Goal: Task Accomplishment & Management: Use online tool/utility

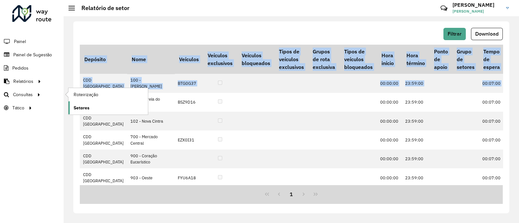
click at [78, 111] on span "Setores" at bounding box center [82, 108] width 16 height 7
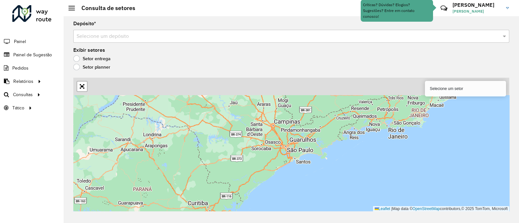
click at [322, 36] on input "text" at bounding box center [284, 37] width 416 height 8
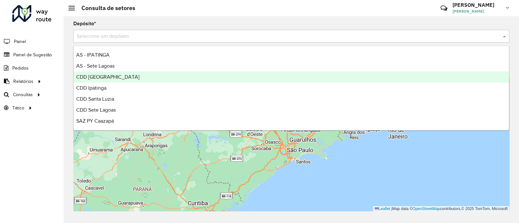
click at [241, 73] on div "CDD [GEOGRAPHIC_DATA]" at bounding box center [291, 77] width 435 height 11
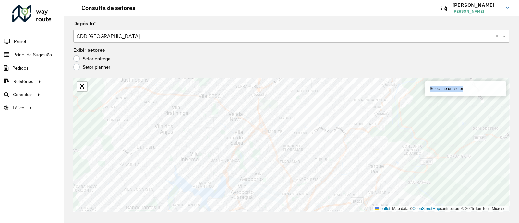
click at [291, 133] on div "Depósito * Selecione um depósito × CDD Belo Horizonte × Exibir setores Setor en…" at bounding box center [291, 119] width 455 height 207
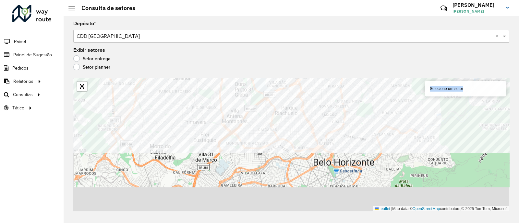
drag, startPoint x: 261, startPoint y: 219, endPoint x: 335, endPoint y: 76, distance: 161.2
click at [335, 76] on div "Depósito * Selecione um depósito × CDD Belo Horizonte × Exibir setores Setor en…" at bounding box center [291, 119] width 455 height 207
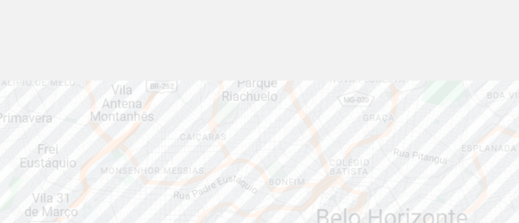
click at [344, 71] on formly-group "Depósito * Selecione um depósito × CDD Belo Horizonte × Exibir setores Setor en…" at bounding box center [291, 116] width 436 height 190
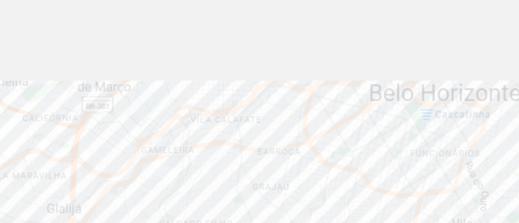
click at [322, 75] on div "Depósito * Selecione um depósito × CDD Belo Horizonte × Exibir setores Setor en…" at bounding box center [291, 119] width 455 height 207
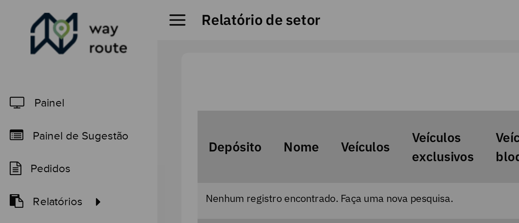
click at [44, 53] on div at bounding box center [259, 111] width 519 height 223
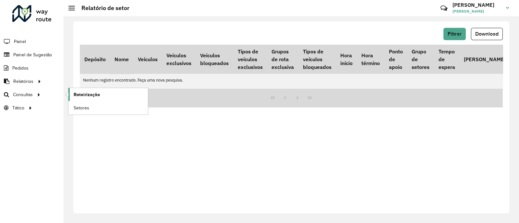
click at [100, 91] on link "Roteirização" at bounding box center [107, 94] width 79 height 13
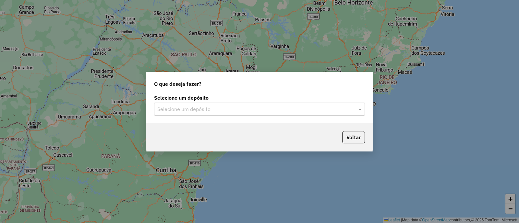
click at [274, 115] on div "Selecione um depósito" at bounding box center [259, 109] width 211 height 13
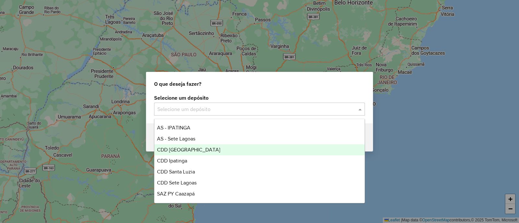
click at [227, 150] on div "CDD [GEOGRAPHIC_DATA]" at bounding box center [259, 150] width 210 height 11
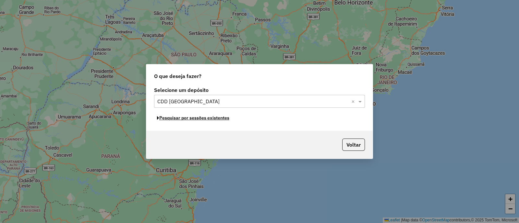
click at [213, 119] on button "Pesquisar por sessões existentes" at bounding box center [193, 118] width 78 height 10
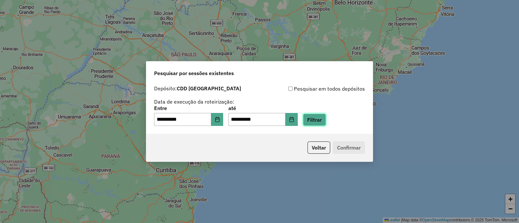
click at [324, 117] on button "Filtrar" at bounding box center [314, 120] width 23 height 12
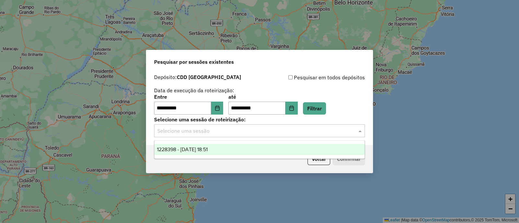
click at [273, 133] on input "text" at bounding box center [252, 131] width 191 height 8
click at [263, 150] on div "1228398 - [DATE] 18:51" at bounding box center [259, 149] width 210 height 11
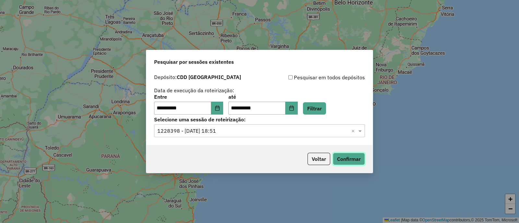
click at [348, 159] on button "Confirmar" at bounding box center [349, 159] width 32 height 12
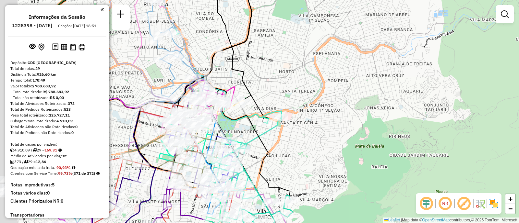
drag, startPoint x: 226, startPoint y: 144, endPoint x: 324, endPoint y: 146, distance: 97.9
click at [324, 146] on div "Janela de atendimento Grade de atendimento Capacidade Transportadoras Veículos …" at bounding box center [259, 111] width 519 height 223
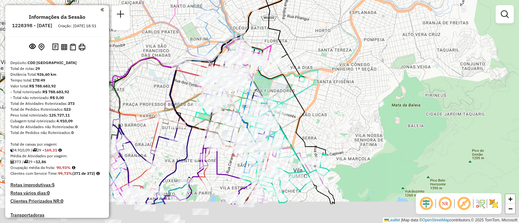
drag, startPoint x: 324, startPoint y: 146, endPoint x: 362, endPoint y: 103, distance: 56.7
click at [362, 103] on div "Janela de atendimento Grade de atendimento Capacidade Transportadoras Veículos …" at bounding box center [259, 111] width 519 height 223
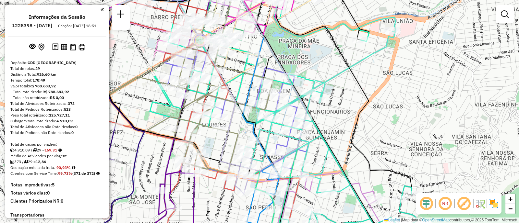
drag, startPoint x: 270, startPoint y: 126, endPoint x: 387, endPoint y: 110, distance: 118.5
click at [387, 110] on div "Janela de atendimento Grade de atendimento Capacidade Transportadoras Veículos …" at bounding box center [259, 111] width 519 height 223
select select "**********"
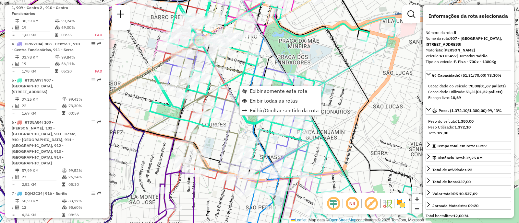
scroll to position [431, 0]
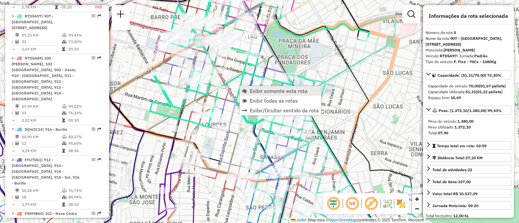
click at [261, 95] on link "Exibir somente esta rota" at bounding box center [279, 91] width 81 height 10
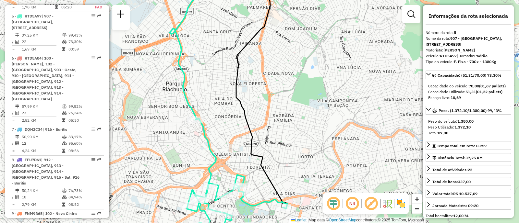
click at [276, 159] on div "Janela de atendimento Grade de atendimento Capacidade Transportadoras Veículos …" at bounding box center [259, 111] width 519 height 223
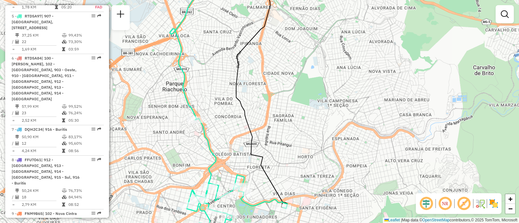
drag, startPoint x: 281, startPoint y: 159, endPoint x: 292, endPoint y: 96, distance: 63.6
click at [284, 142] on div "Janela de atendimento Grade de atendimento Capacidade Transportadoras Veículos …" at bounding box center [259, 111] width 519 height 223
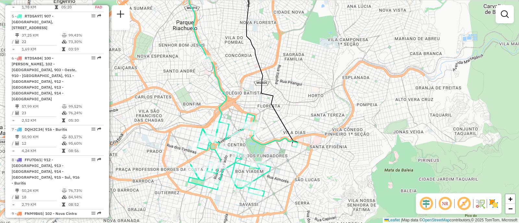
select select "**********"
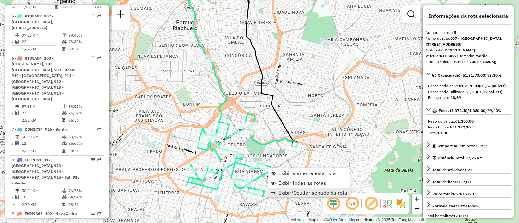
click at [293, 188] on link "Exibir/Ocultar sentido da rota" at bounding box center [308, 193] width 81 height 10
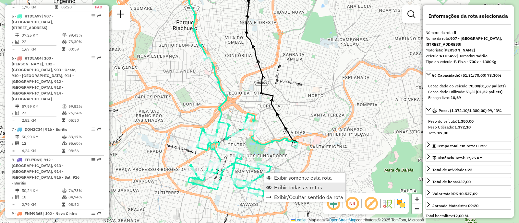
click at [272, 183] on link "Exibir todas as rotas" at bounding box center [304, 188] width 81 height 10
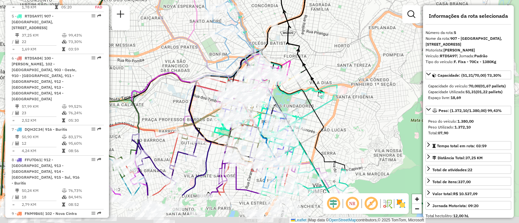
drag, startPoint x: 303, startPoint y: 165, endPoint x: 330, endPoint y: 115, distance: 56.4
click at [330, 115] on div "Janela de atendimento Grade de atendimento Capacidade Transportadoras Veículos …" at bounding box center [259, 111] width 519 height 223
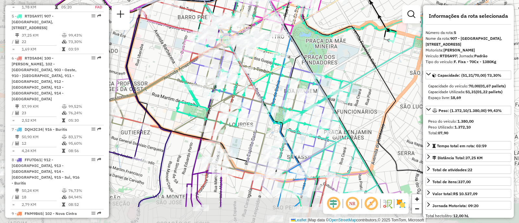
drag, startPoint x: 258, startPoint y: 168, endPoint x: 335, endPoint y: 130, distance: 86.8
click at [335, 128] on div at bounding box center [329, 125] width 16 height 6
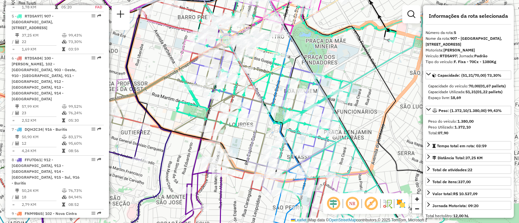
click at [312, 143] on icon at bounding box center [264, 113] width 144 height 156
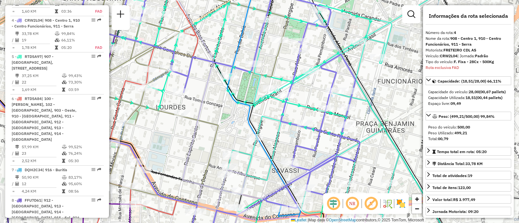
scroll to position [389, 0]
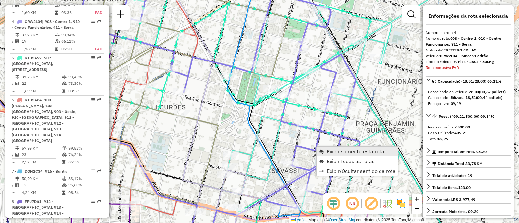
click at [358, 150] on span "Exibir somente esta rota" at bounding box center [355, 151] width 58 height 5
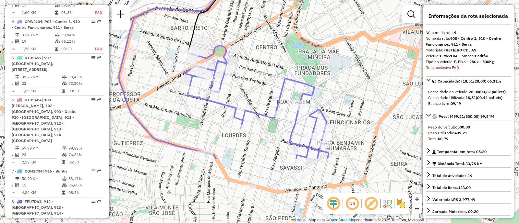
drag, startPoint x: 240, startPoint y: 150, endPoint x: 280, endPoint y: 64, distance: 95.6
click at [280, 64] on div "Janela de atendimento Grade de atendimento Capacidade Transportadoras Veículos …" at bounding box center [259, 111] width 519 height 223
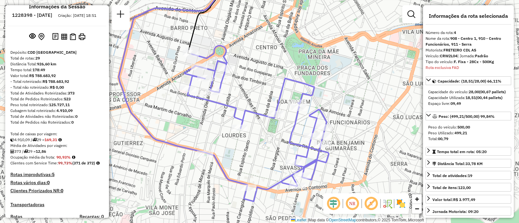
scroll to position [1010, 0]
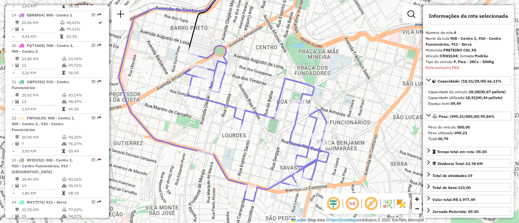
click at [402, 208] on img at bounding box center [400, 204] width 10 height 10
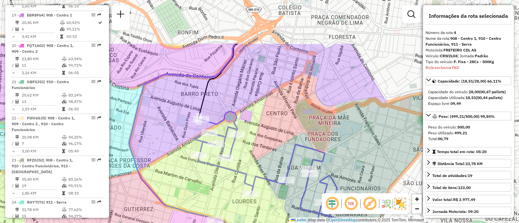
drag, startPoint x: 361, startPoint y: 61, endPoint x: 371, endPoint y: 127, distance: 66.9
click at [371, 127] on div "Janela de atendimento Grade de atendimento Capacidade Transportadoras Veículos …" at bounding box center [259, 111] width 519 height 223
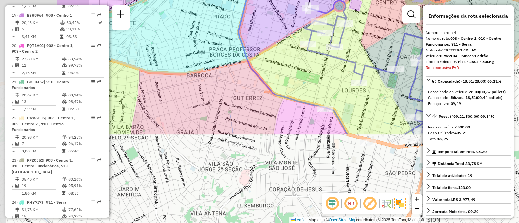
drag, startPoint x: 172, startPoint y: 167, endPoint x: 282, endPoint y: 56, distance: 155.8
click at [282, 56] on div "Janela de atendimento Grade de atendimento Capacidade Transportadoras Veículos …" at bounding box center [259, 111] width 519 height 223
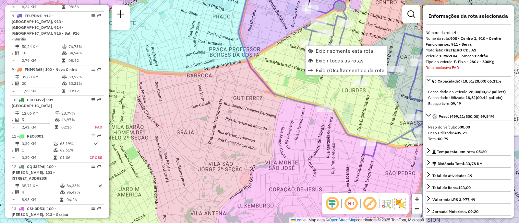
scroll to position [389, 0]
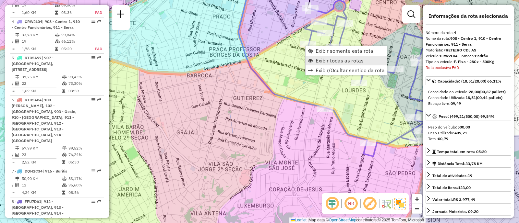
click at [316, 61] on span "Exibir todas as rotas" at bounding box center [339, 60] width 48 height 5
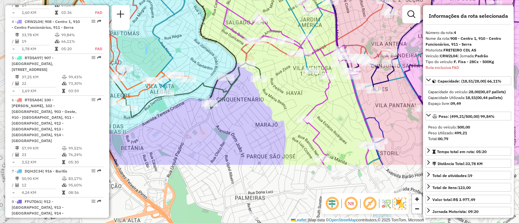
drag, startPoint x: 285, startPoint y: 108, endPoint x: 358, endPoint y: 47, distance: 95.0
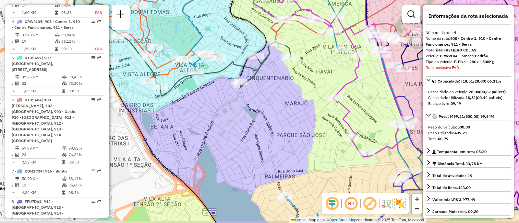
drag, startPoint x: 282, startPoint y: 113, endPoint x: 312, endPoint y: 92, distance: 36.7
click at [312, 92] on div "Janela de atendimento Grade de atendimento Capacidade Transportadoras Veículos …" at bounding box center [259, 111] width 519 height 223
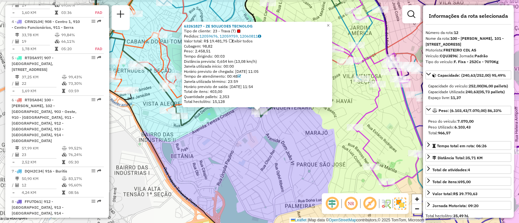
scroll to position [703, 0]
